Goal: Find specific page/section: Find specific page/section

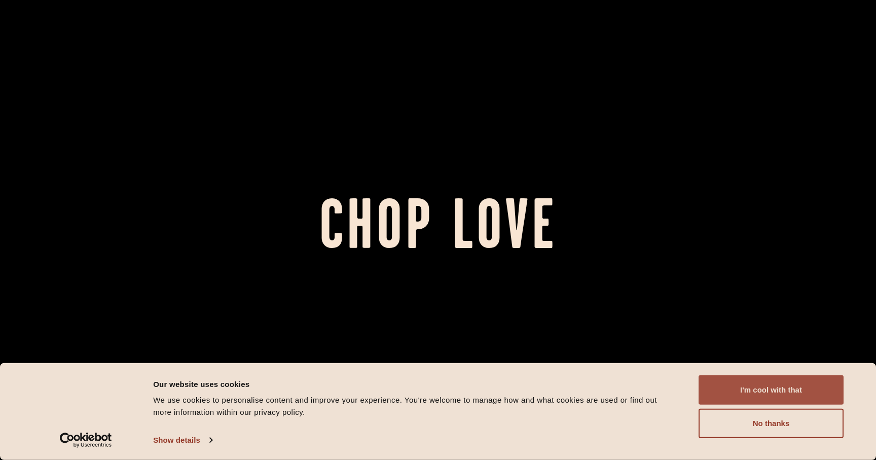
click at [772, 393] on button "I'm cool with that" at bounding box center [770, 389] width 145 height 29
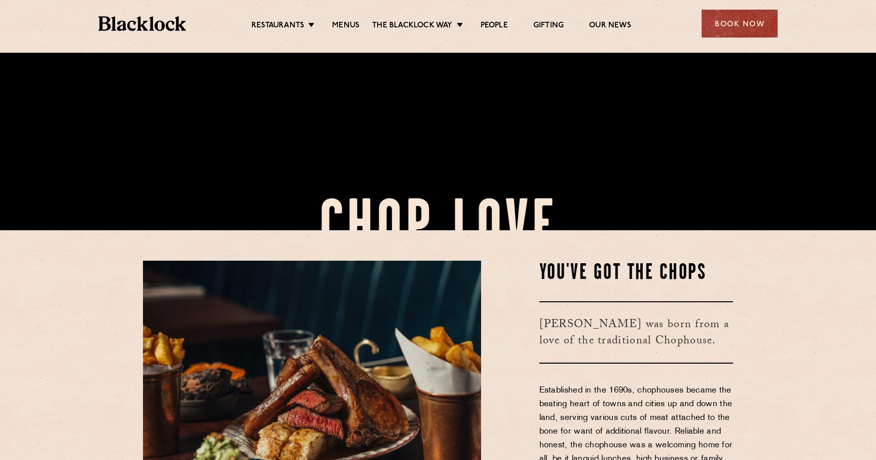
scroll to position [217, 0]
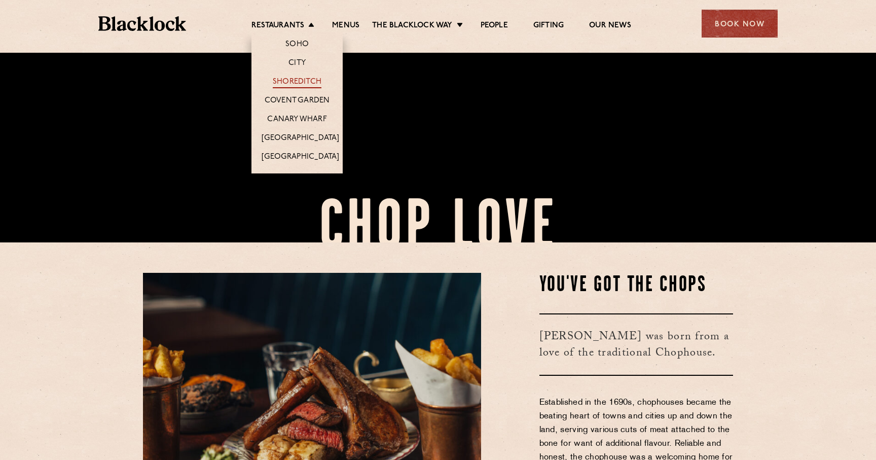
click at [294, 82] on link "Shoreditch" at bounding box center [297, 82] width 49 height 11
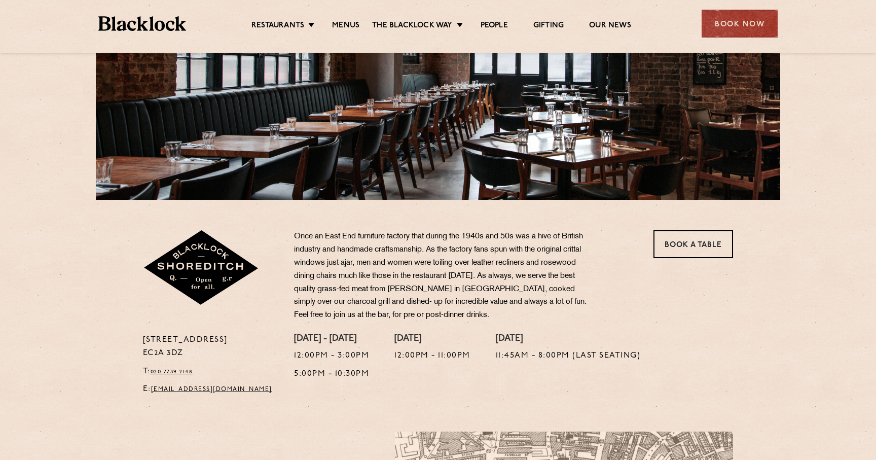
scroll to position [82, 0]
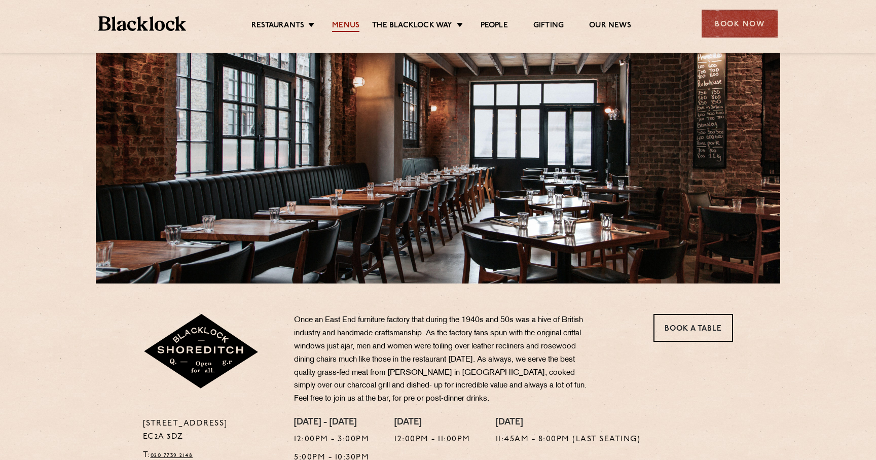
click at [353, 23] on link "Menus" at bounding box center [345, 26] width 27 height 11
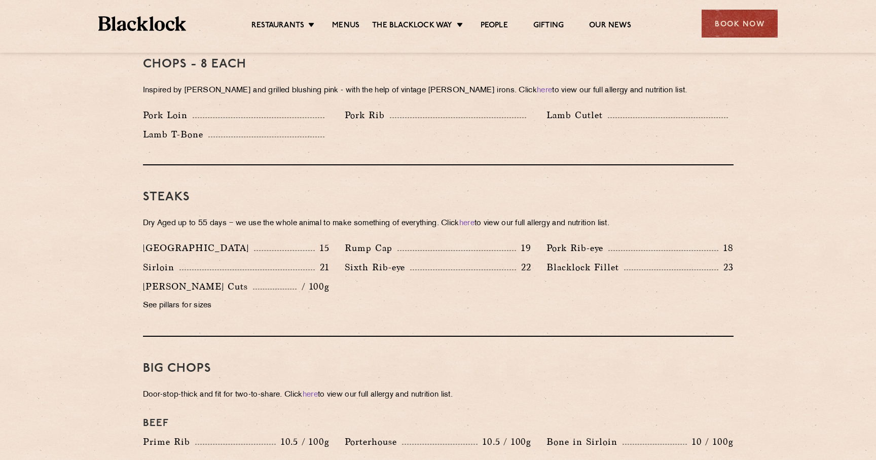
scroll to position [773, 0]
